Goal: Book appointment/travel/reservation

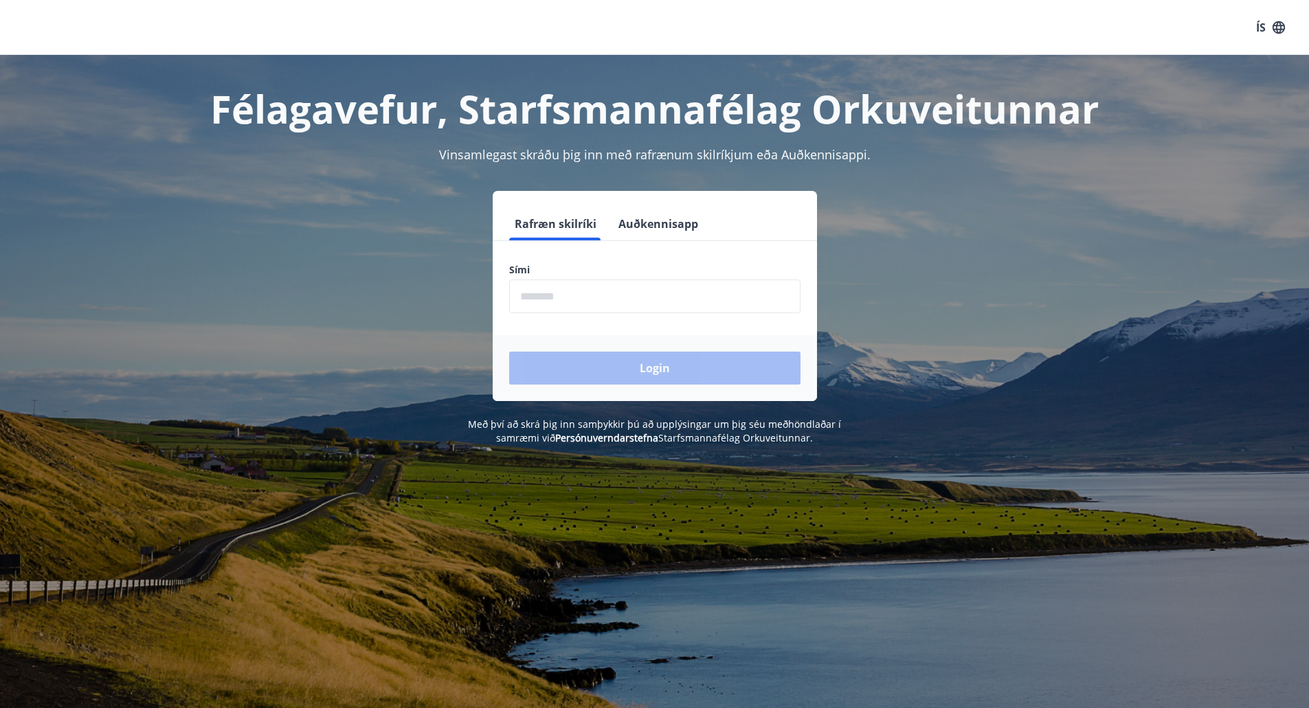
click at [596, 298] on input "phone" at bounding box center [654, 297] width 291 height 34
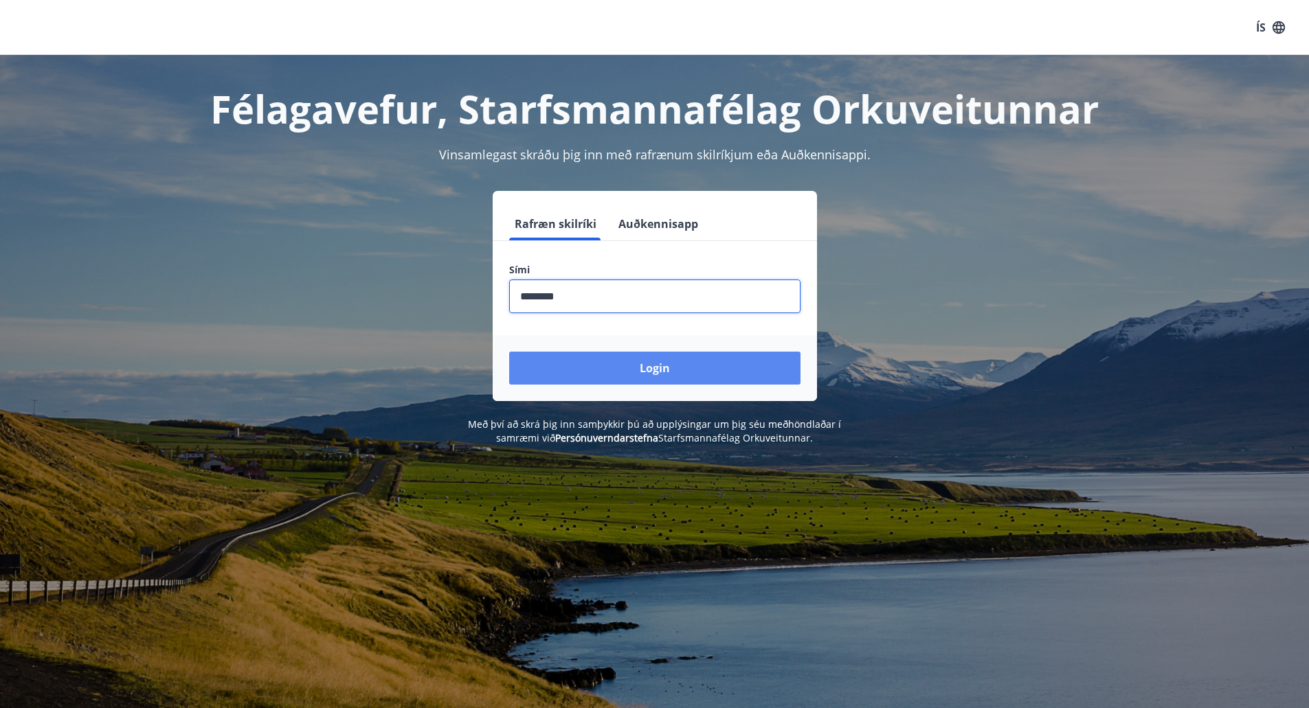
type input "********"
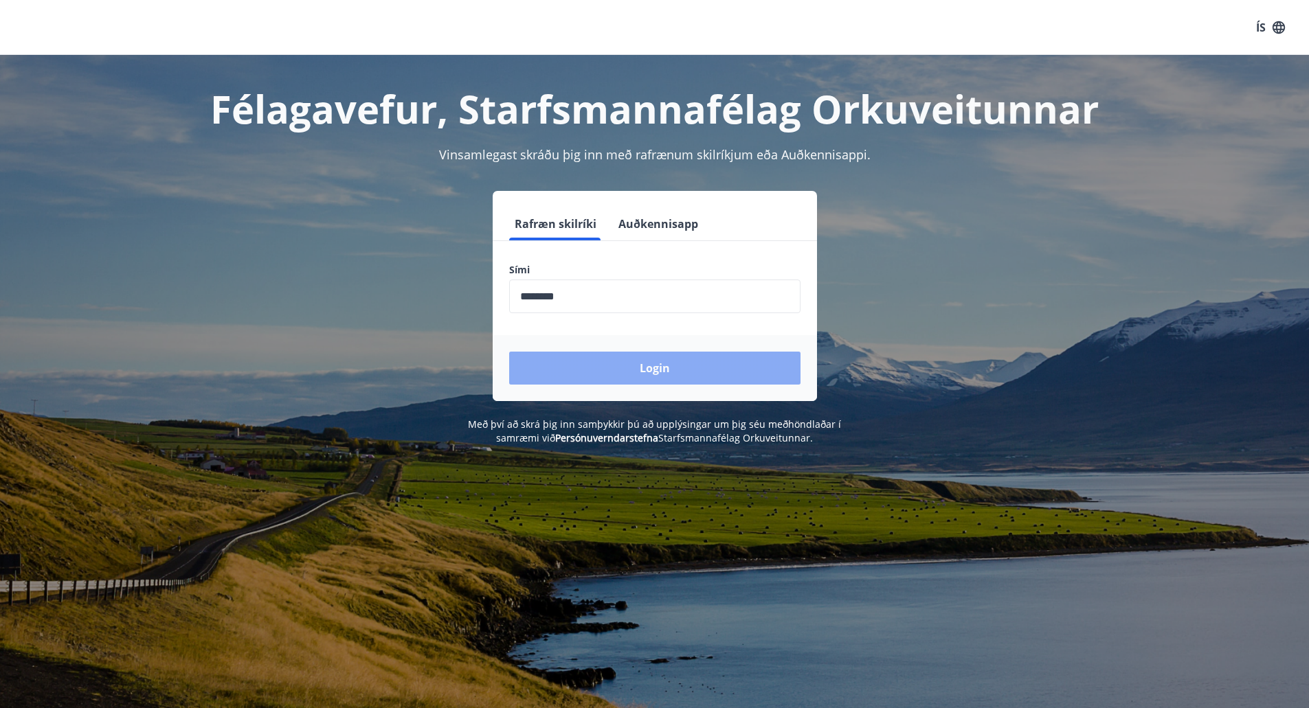
click at [618, 368] on button "Login" at bounding box center [654, 368] width 291 height 33
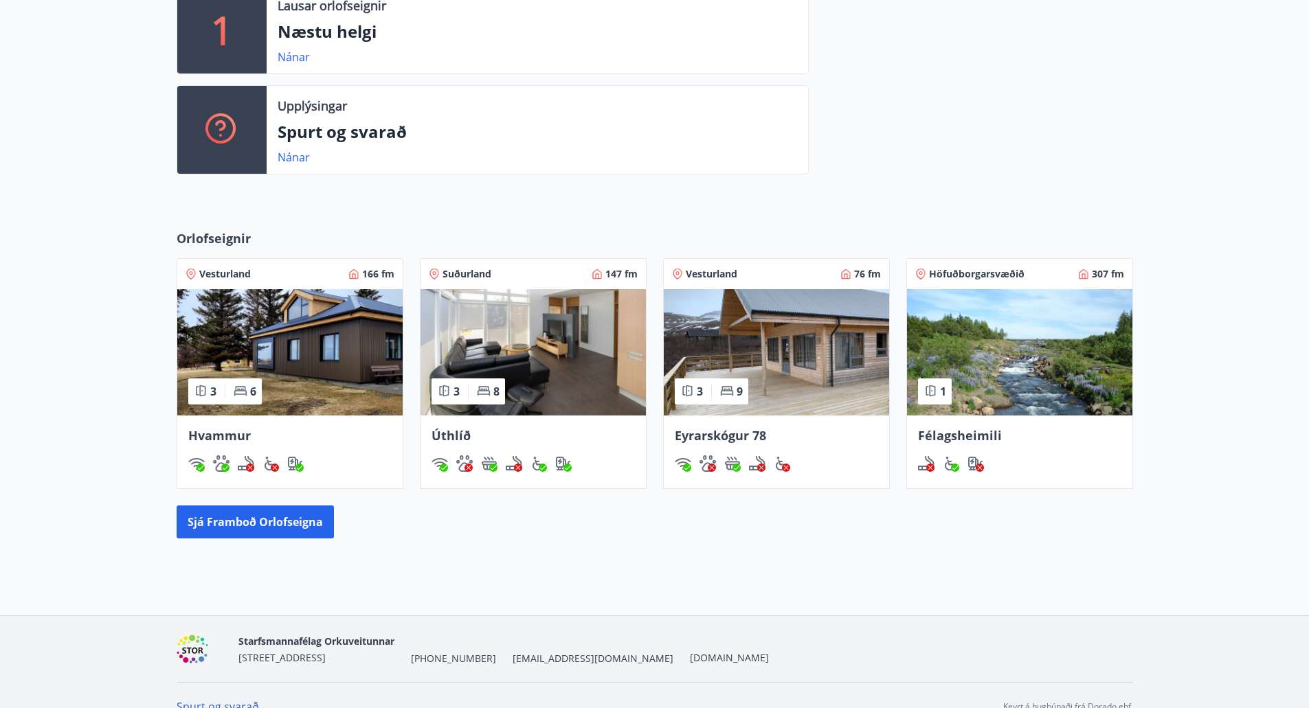
scroll to position [403, 0]
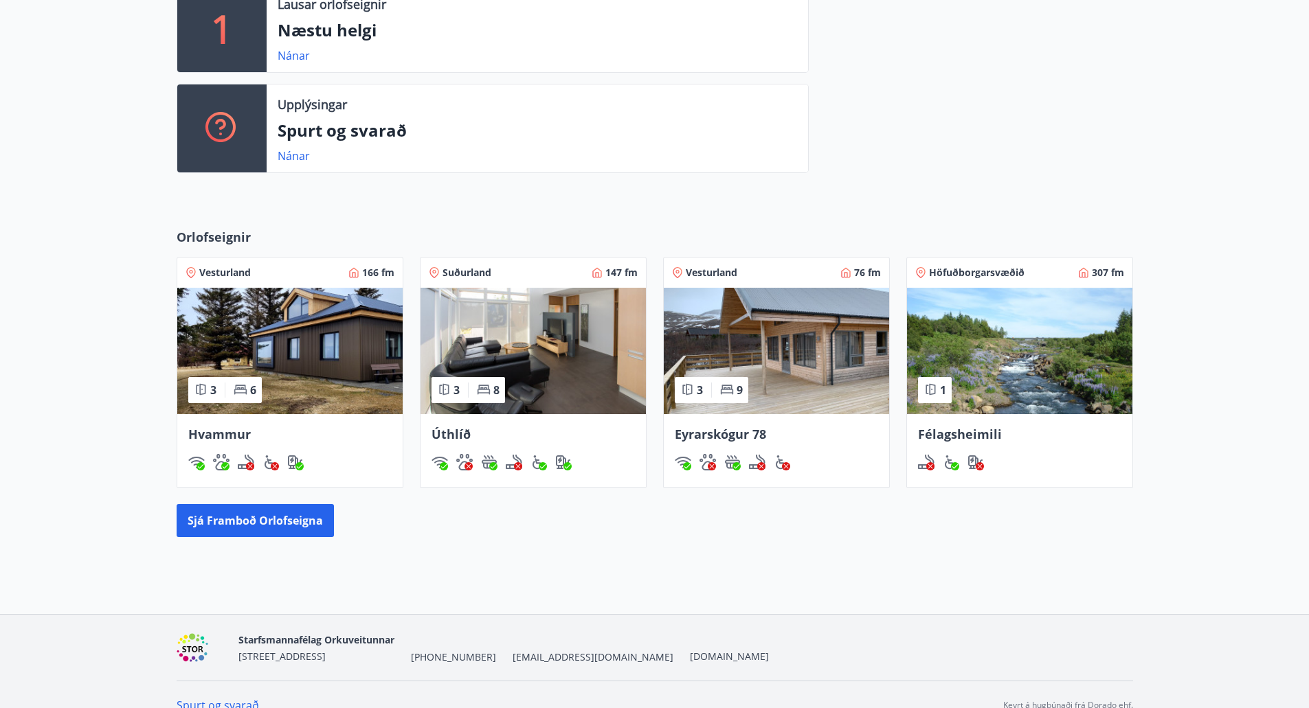
click at [958, 432] on span "Félagsheimili" at bounding box center [960, 434] width 84 height 16
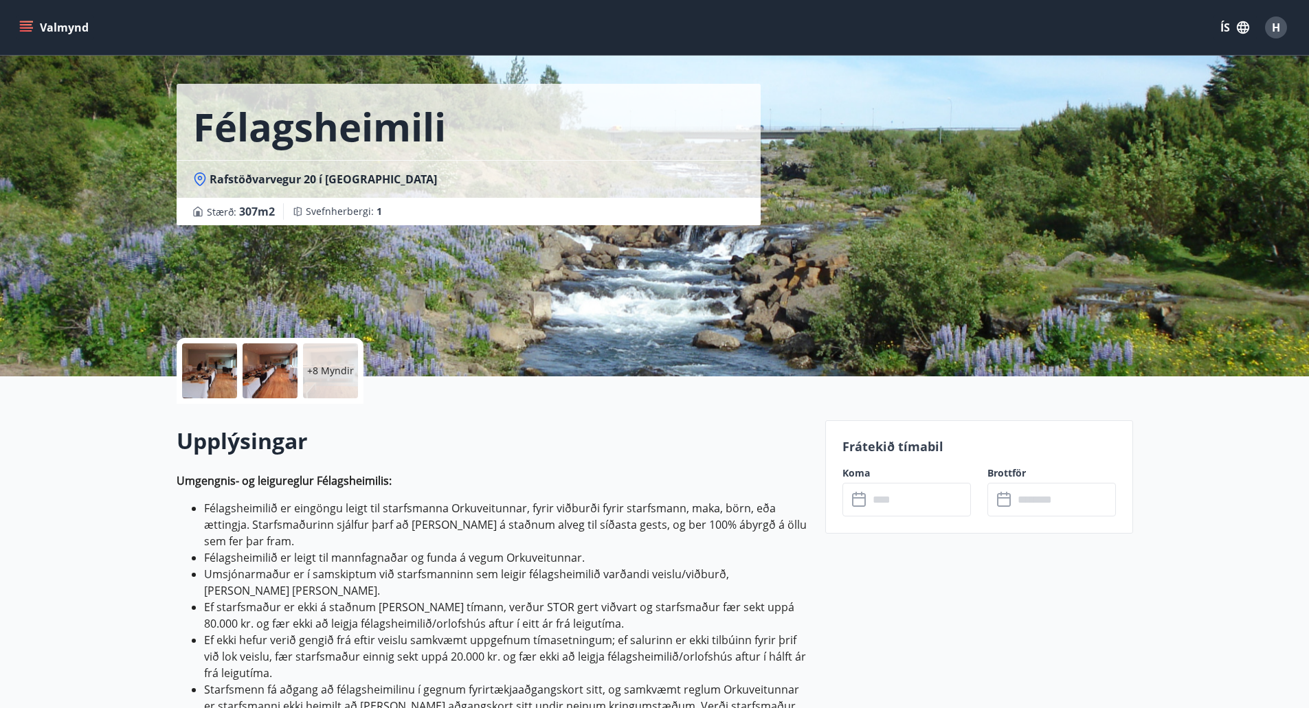
scroll to position [31, 0]
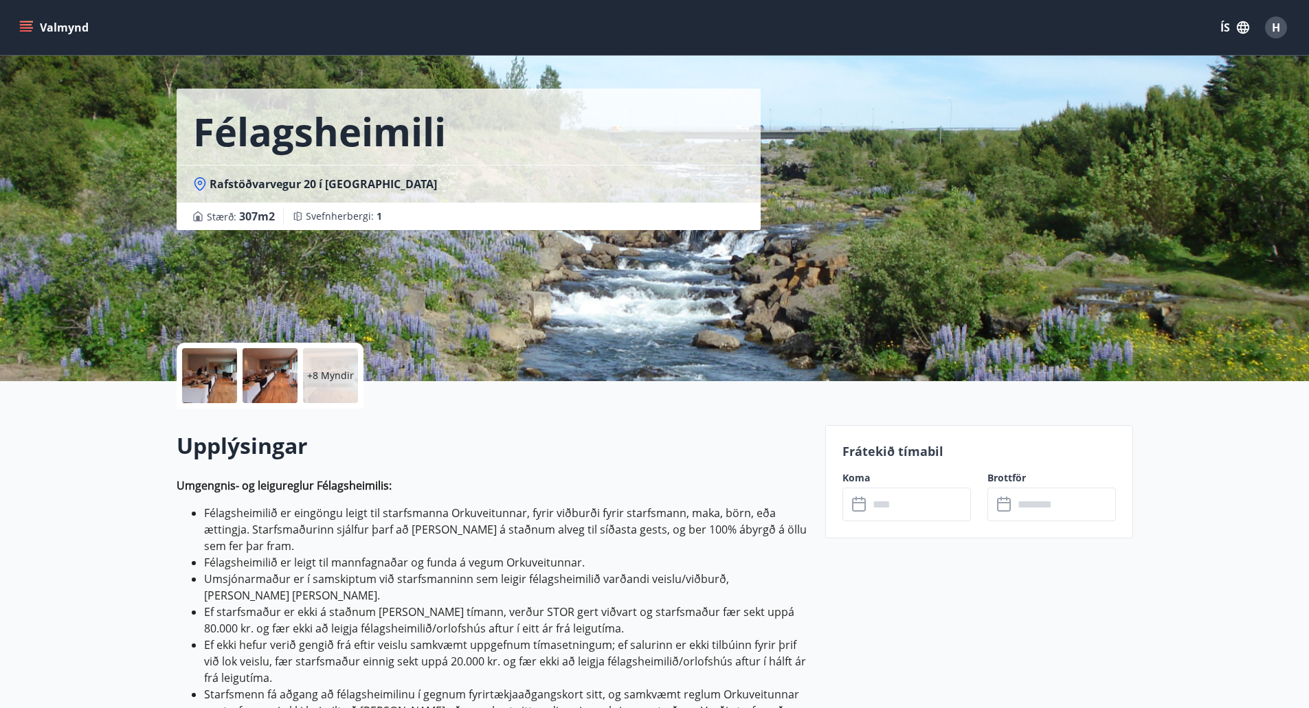
click at [885, 518] on input "text" at bounding box center [919, 505] width 102 height 34
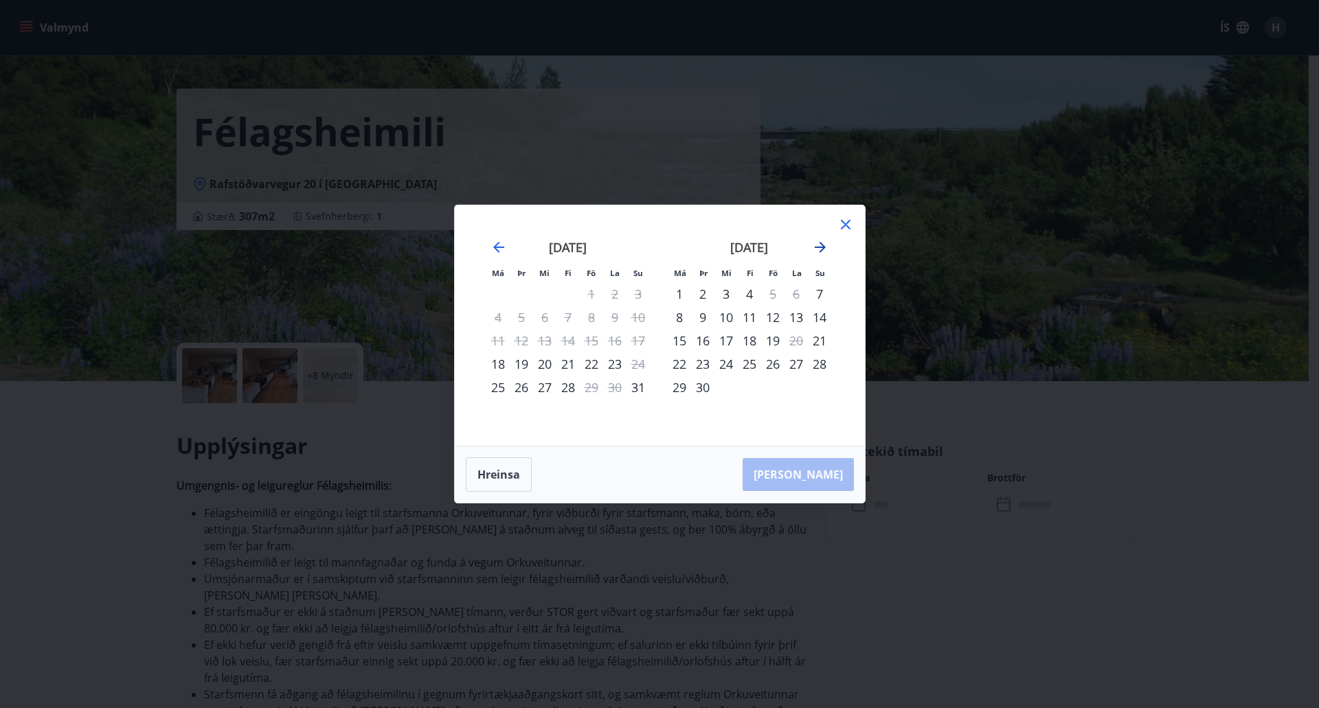
click at [824, 243] on icon "Move forward to switch to the next month." at bounding box center [820, 247] width 16 height 16
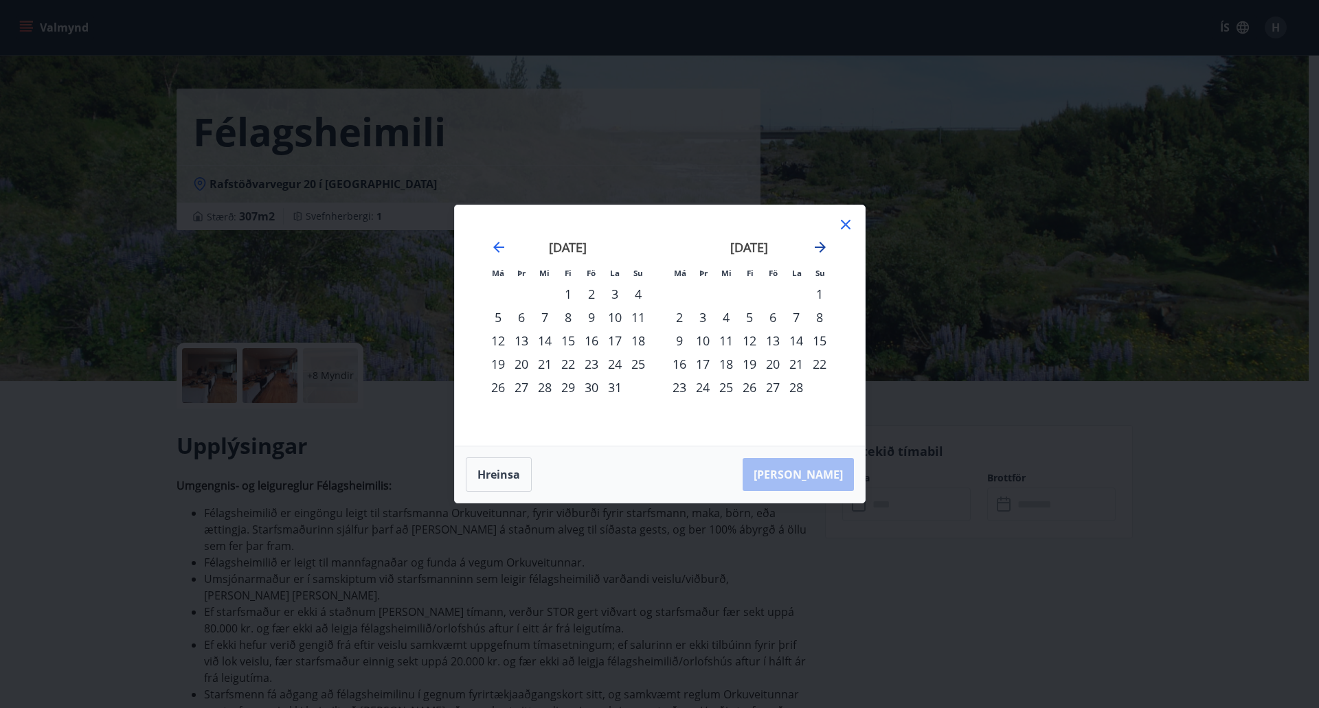
click at [824, 243] on icon "Move forward to switch to the next month." at bounding box center [820, 247] width 16 height 16
click at [848, 224] on icon at bounding box center [845, 224] width 16 height 16
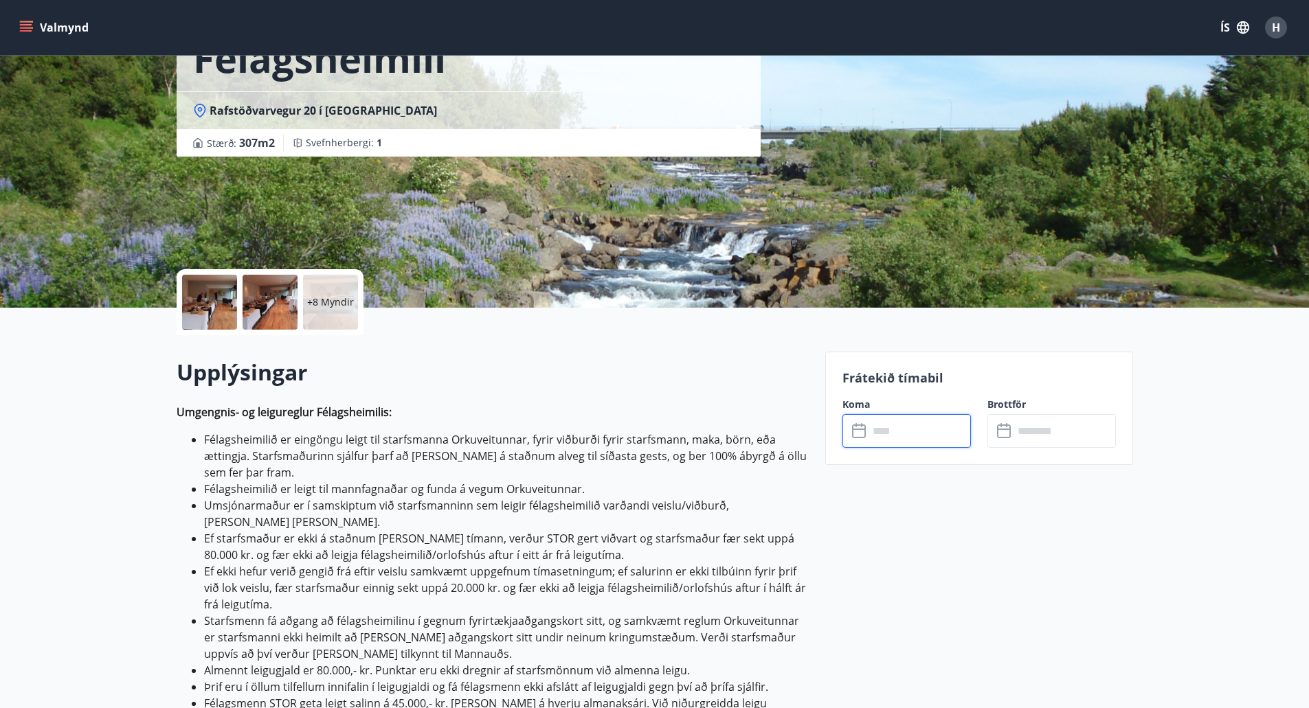
scroll to position [113, 0]
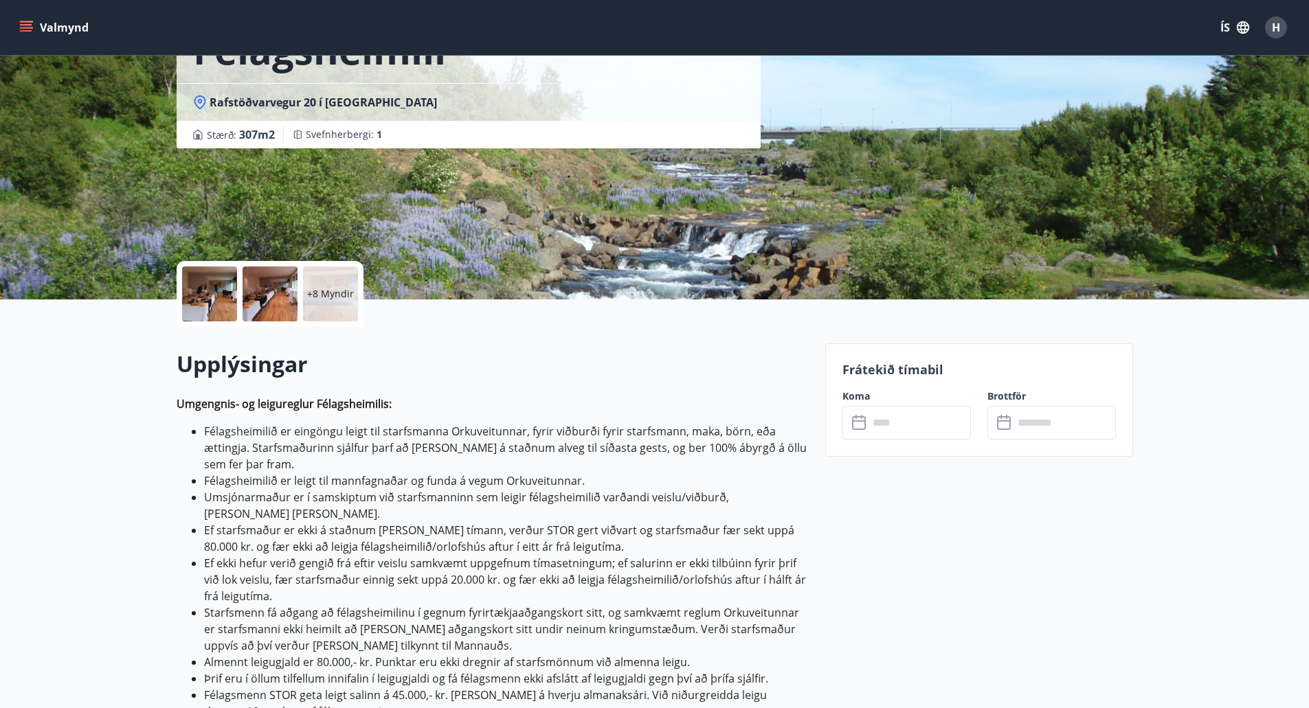
click at [327, 298] on p "+8 Myndir" at bounding box center [330, 294] width 47 height 14
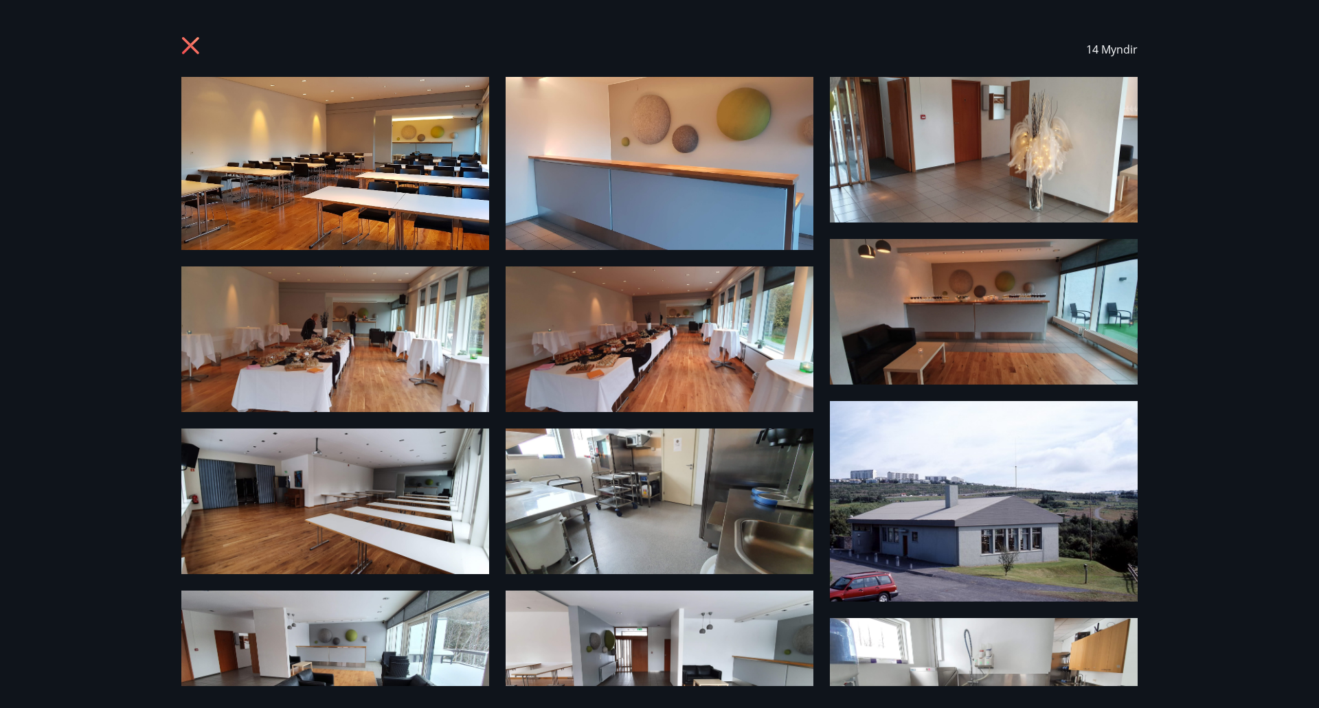
click at [1234, 496] on div "14 Myndir" at bounding box center [659, 354] width 1319 height 708
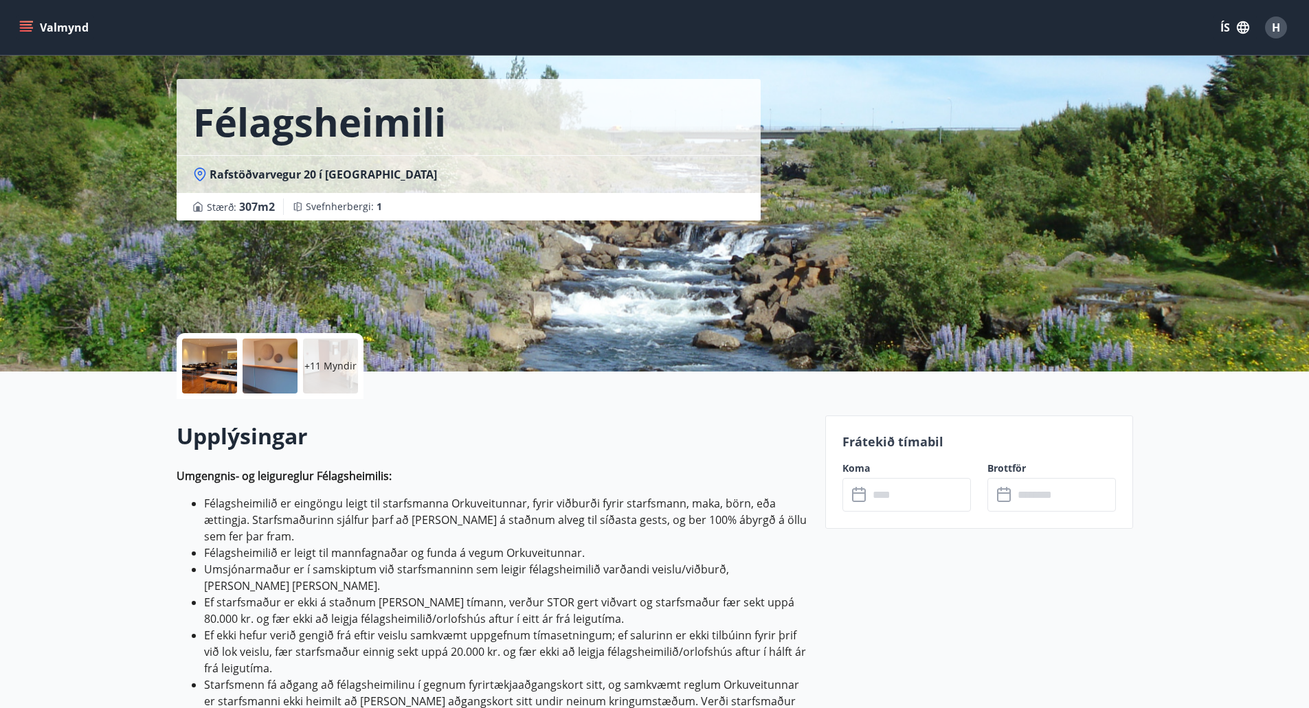
scroll to position [0, 0]
